Goal: Task Accomplishment & Management: Use online tool/utility

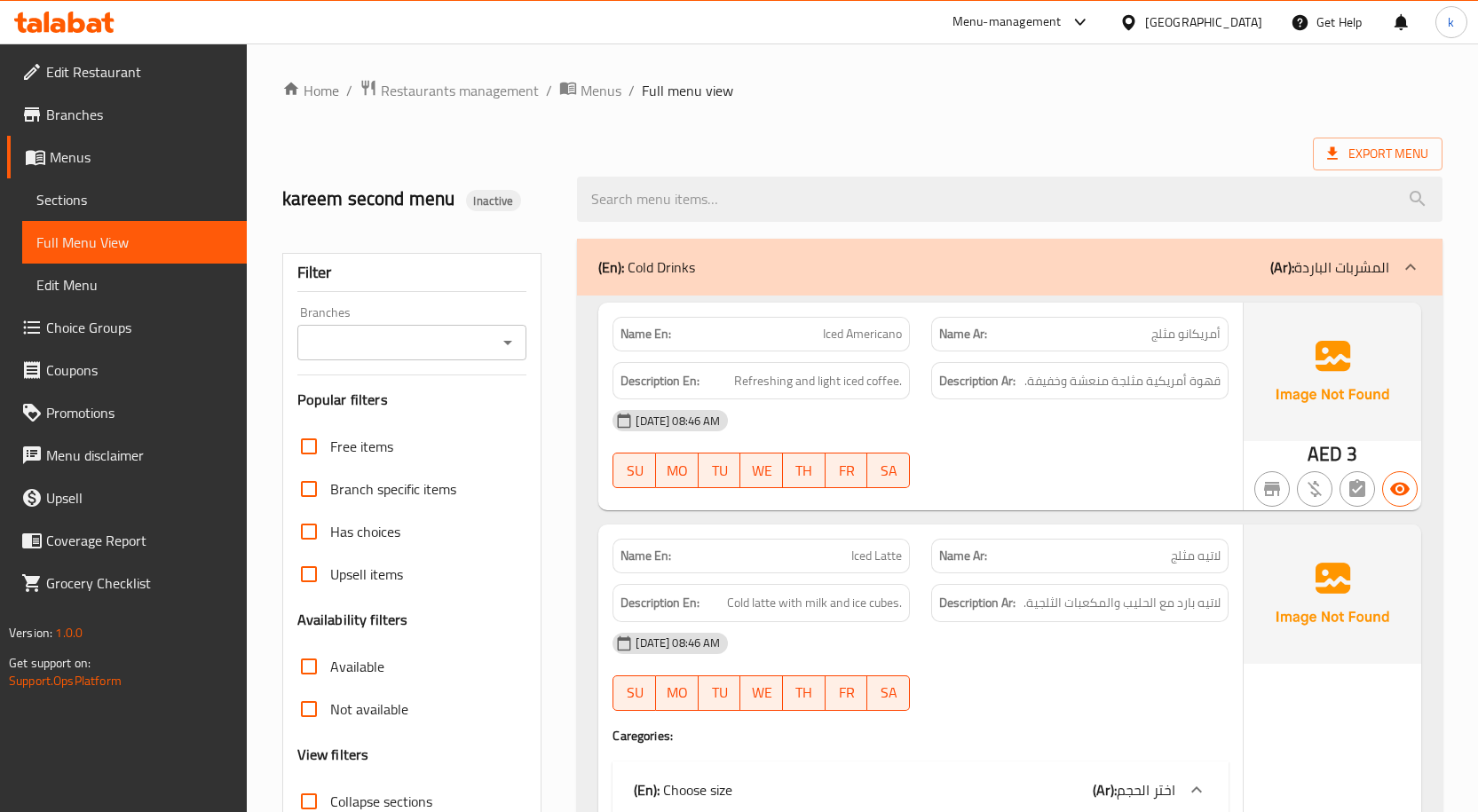
drag, startPoint x: 0, startPoint y: 0, endPoint x: 76, endPoint y: 113, distance: 136.2
click at [76, 113] on span "Branches" at bounding box center [139, 115] width 187 height 22
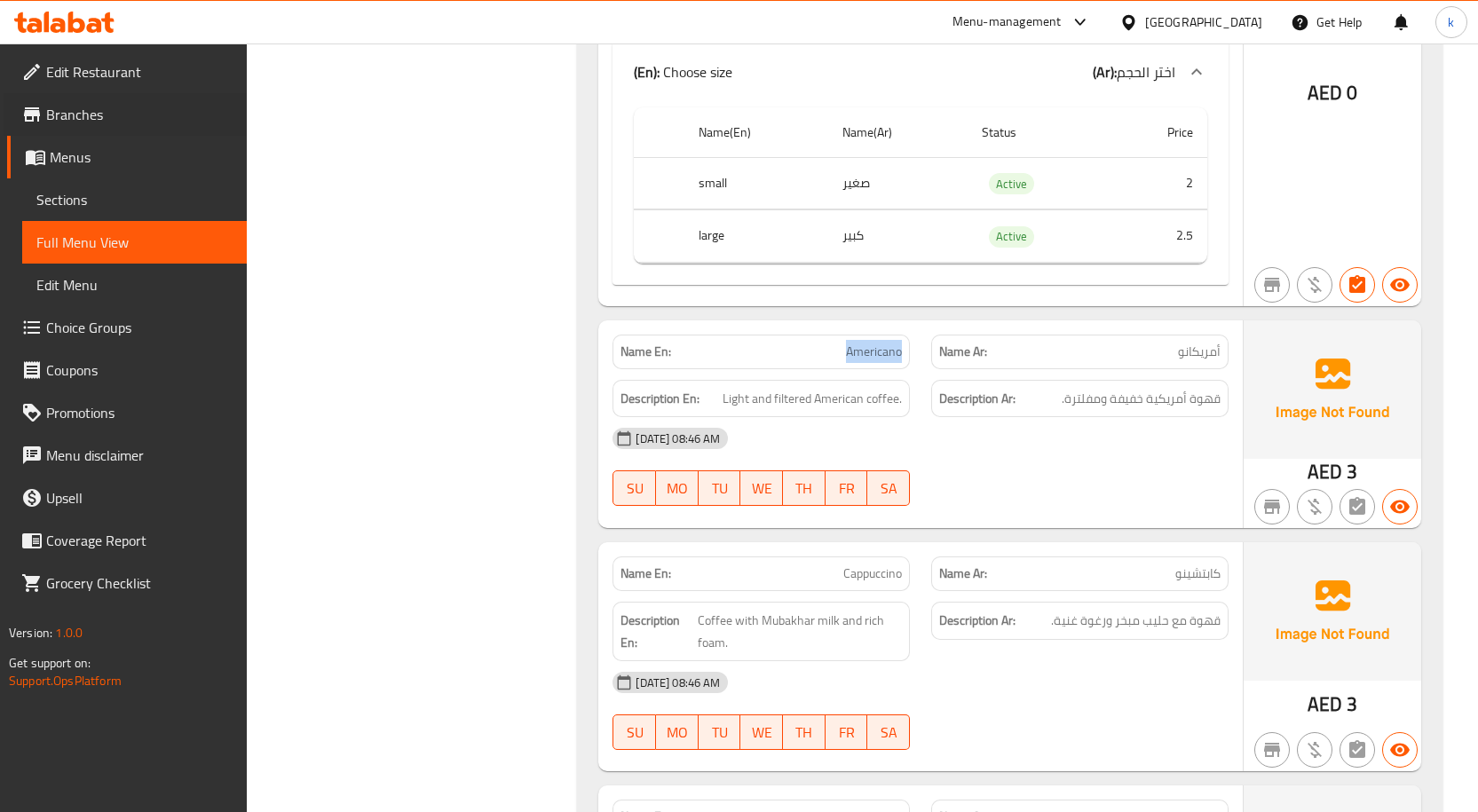
scroll to position [2840, 0]
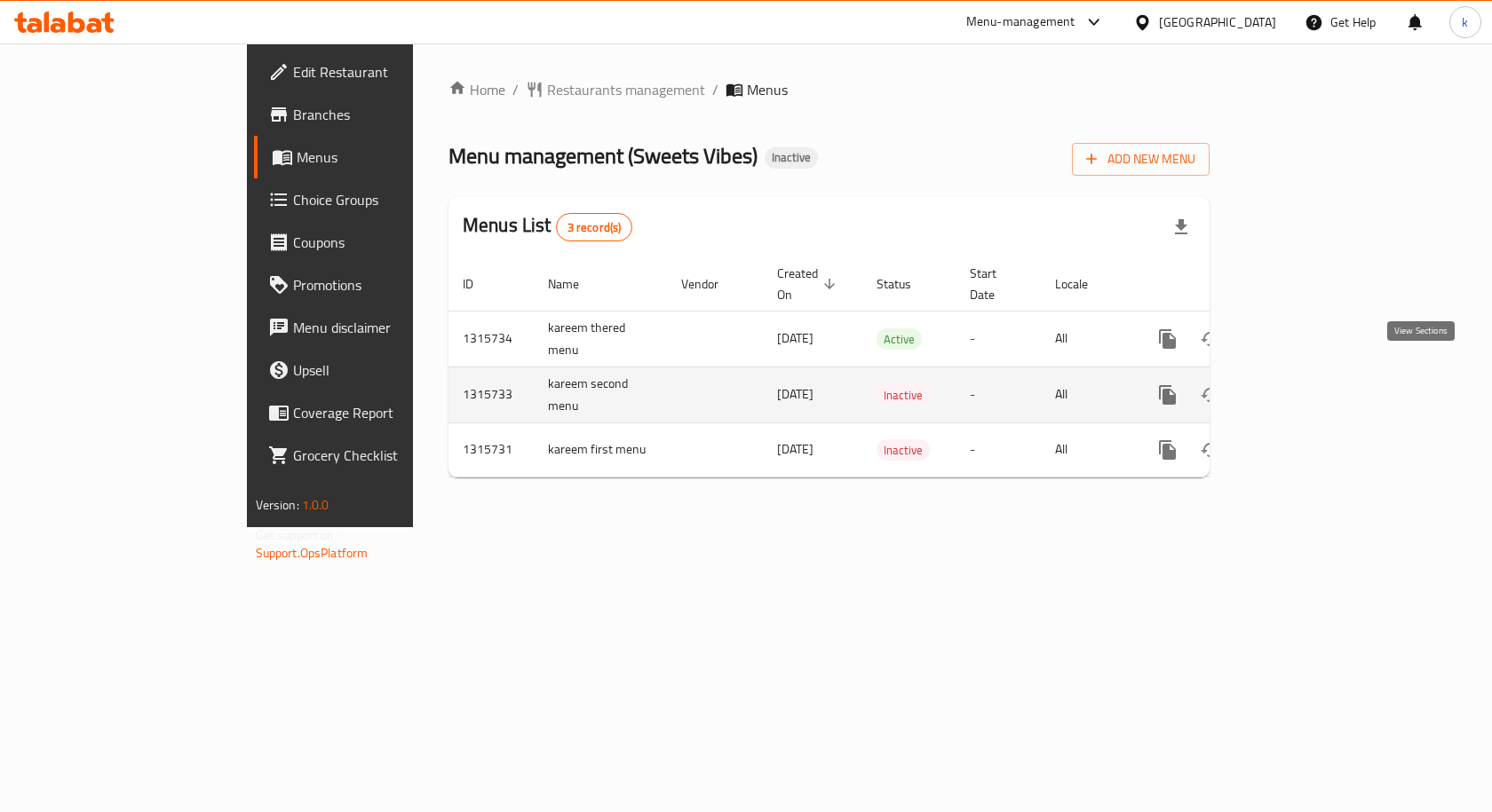
click at [1306, 384] on icon "enhanced table" at bounding box center [1295, 395] width 22 height 22
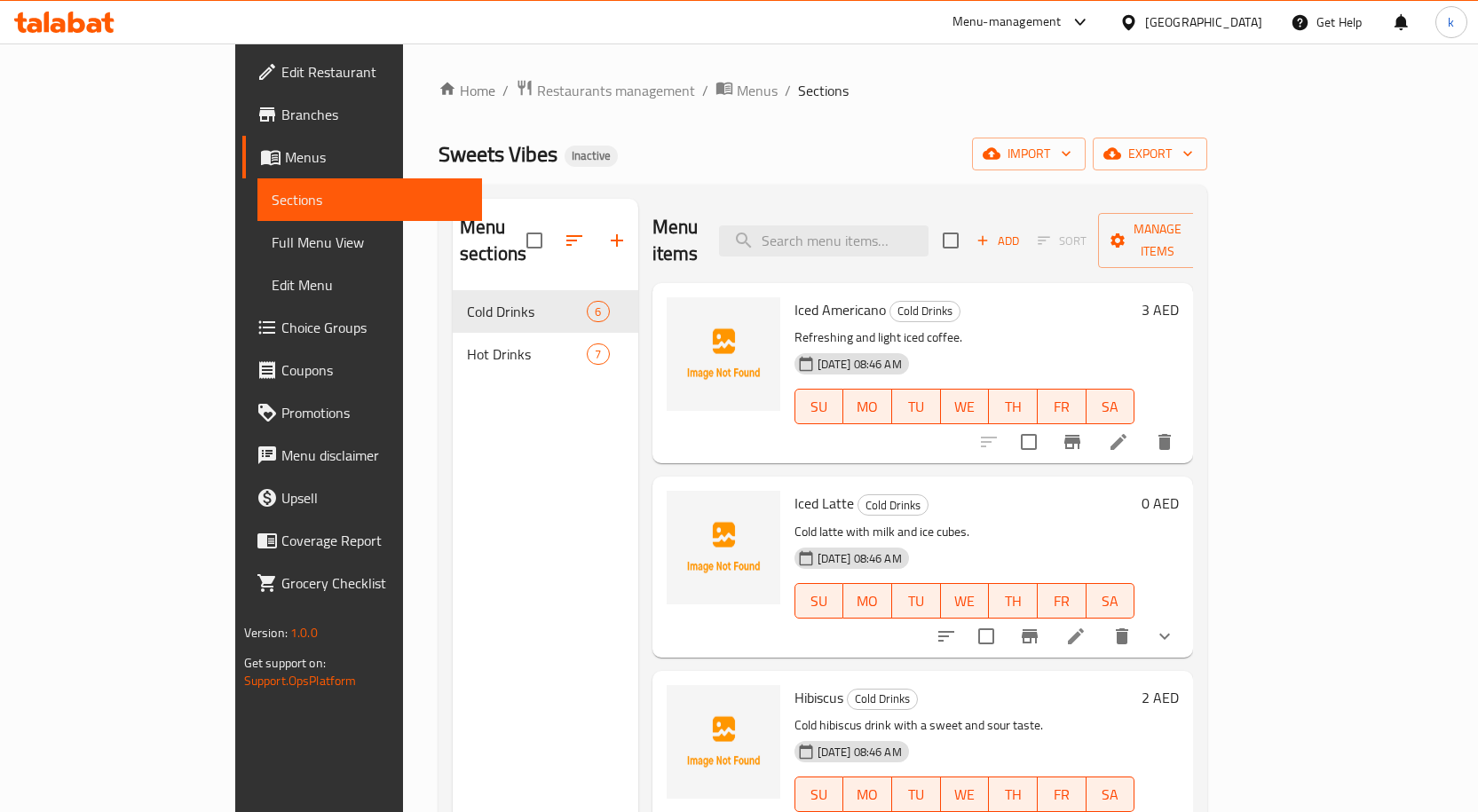
click at [272, 241] on span "Full Menu View" at bounding box center [369, 243] width 196 height 22
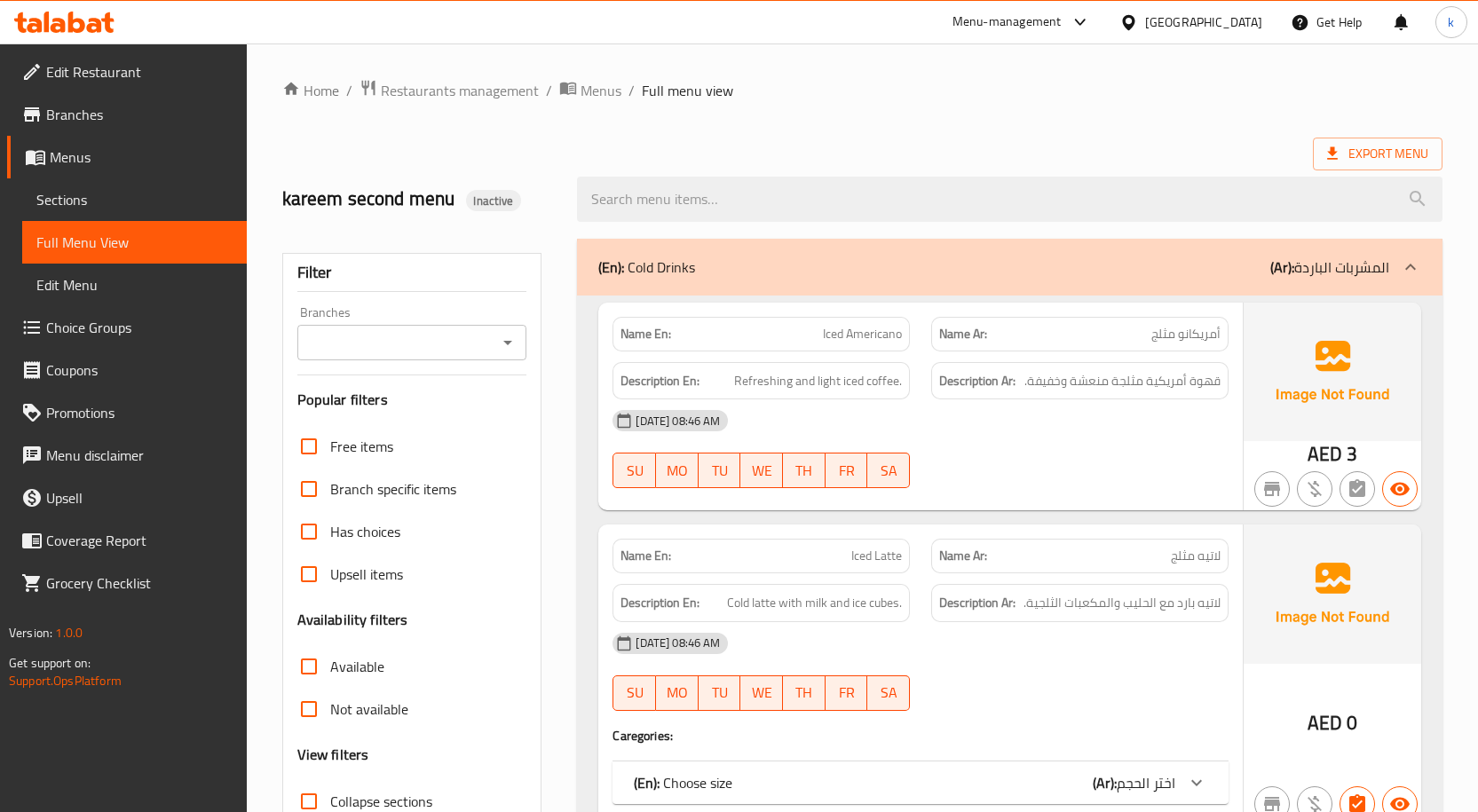
click at [102, 202] on span "Sections" at bounding box center [134, 200] width 196 height 22
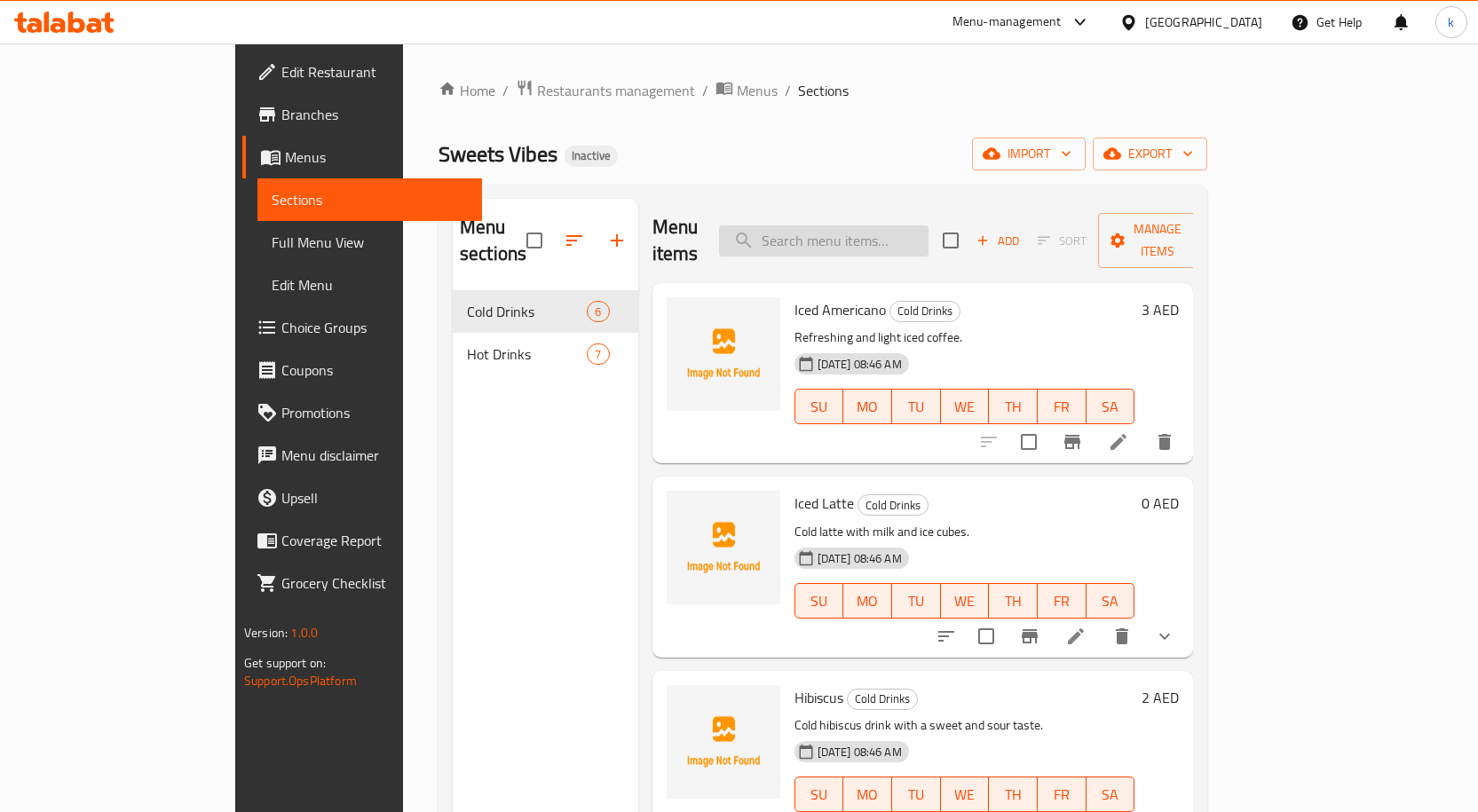
click at [928, 228] on input "search" at bounding box center [824, 241] width 209 height 31
type input "g"
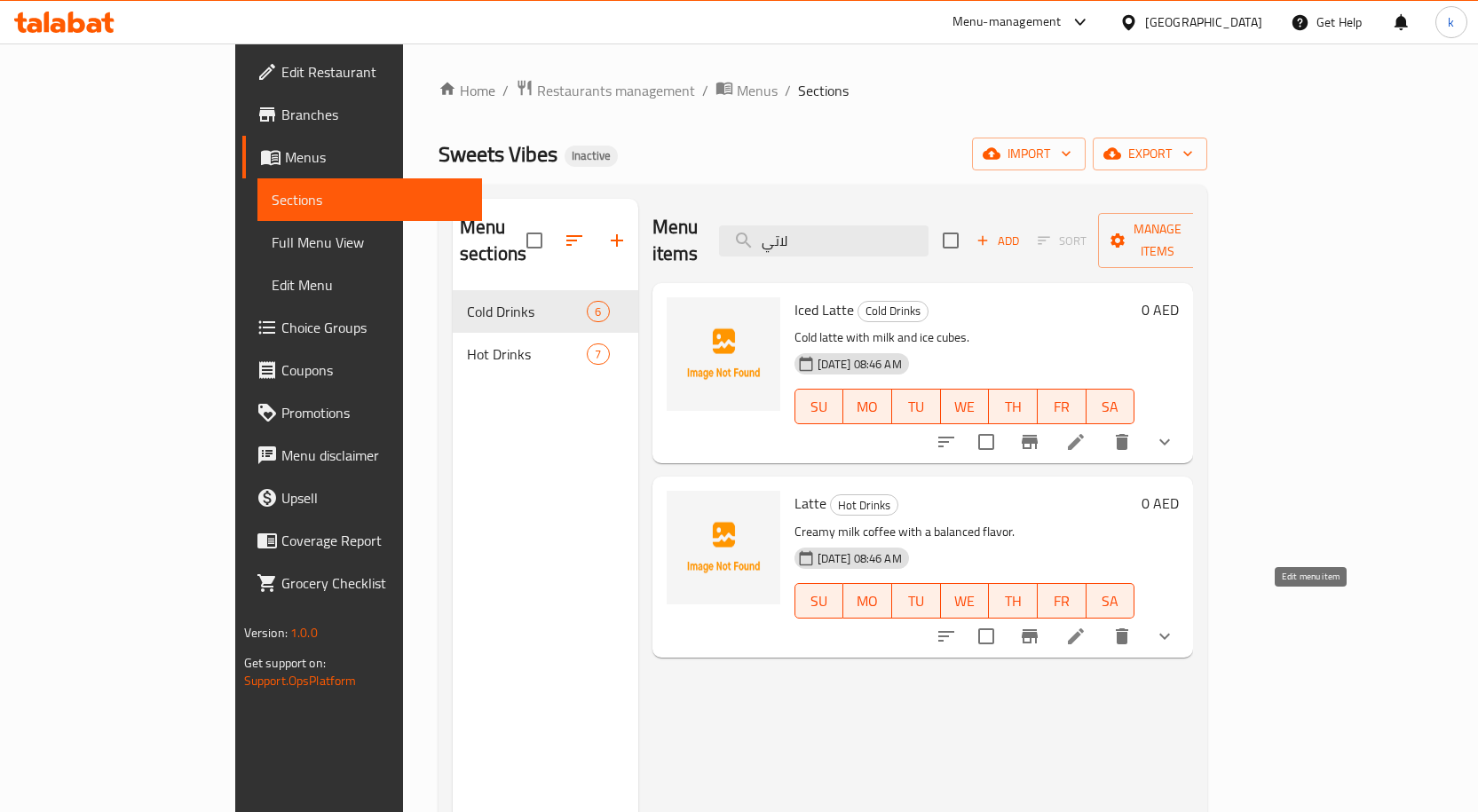
type input "لاتي"
click at [1086, 625] on icon at bounding box center [1076, 636] width 22 height 22
